Goal: Transaction & Acquisition: Purchase product/service

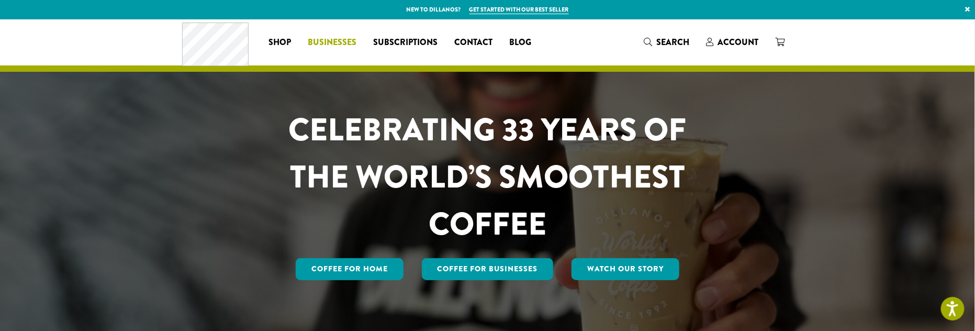
click at [325, 39] on span "Businesses" at bounding box center [332, 42] width 49 height 13
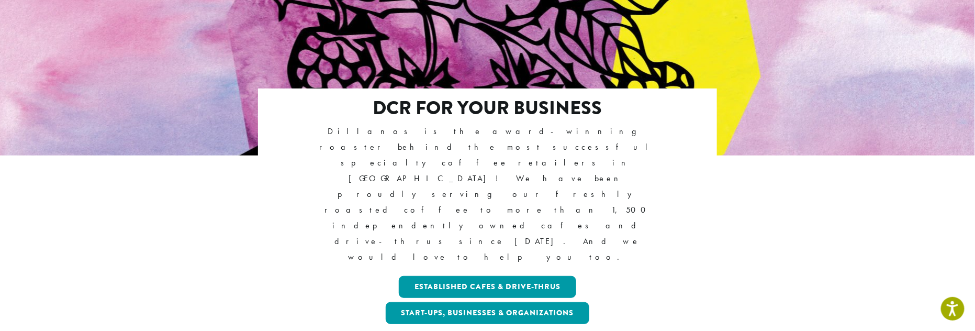
scroll to position [156, 0]
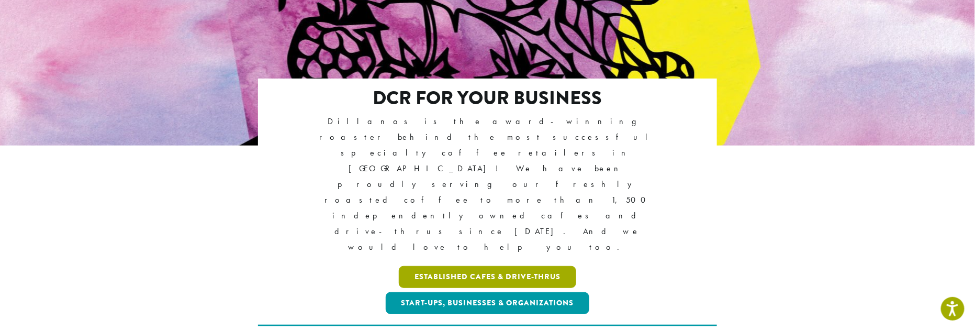
click at [541, 266] on link "Established Cafes & Drive-Thrus" at bounding box center [487, 277] width 177 height 22
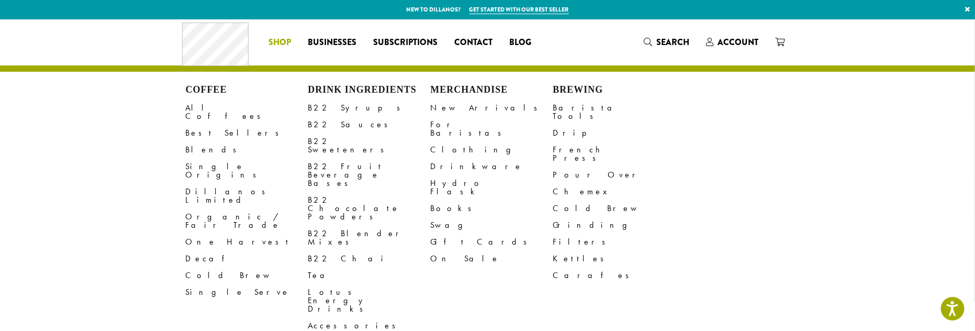
click at [282, 41] on span "Shop" at bounding box center [280, 42] width 23 height 13
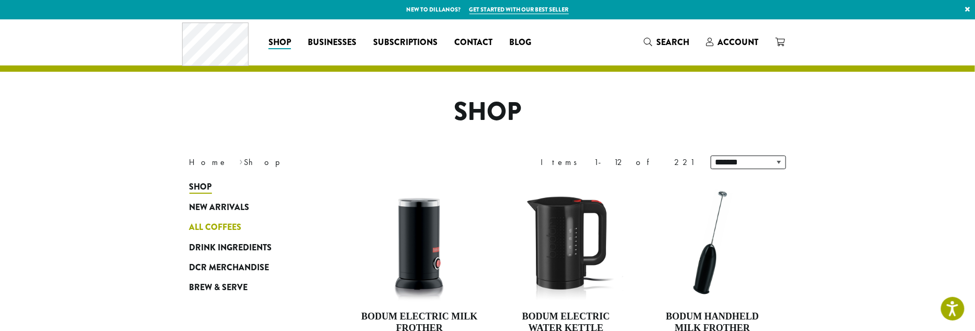
click at [219, 227] on span "All Coffees" at bounding box center [215, 227] width 52 height 13
